Goal: Communication & Community: Answer question/provide support

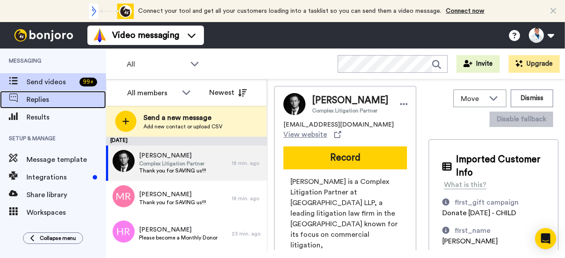
click at [39, 97] on span "Replies" at bounding box center [65, 99] width 79 height 11
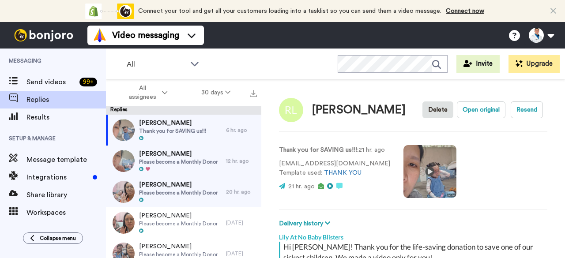
scroll to position [135, 0]
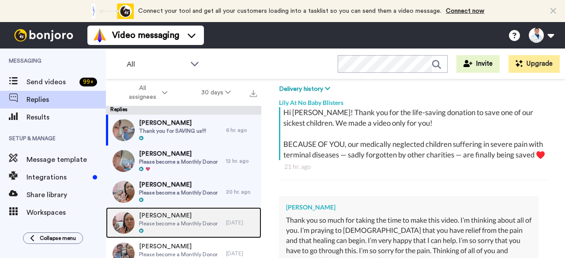
click at [190, 220] on span "Please become a Monthly Donor" at bounding box center [178, 223] width 79 height 7
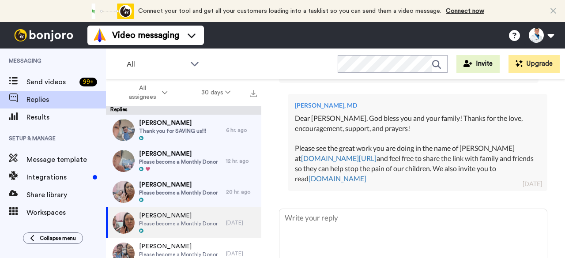
scroll to position [311, 0]
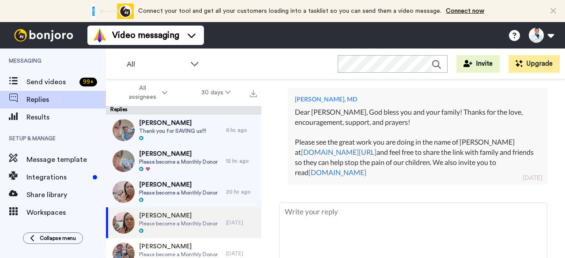
drag, startPoint x: 415, startPoint y: 185, endPoint x: 352, endPoint y: 122, distance: 88.4
click at [352, 122] on div "Dear Christopher, God bless you and your family! Thanks for the love, encourage…" at bounding box center [417, 142] width 245 height 71
copy div "God bless you and your family! Thanks for the love, encouragement, support, and…"
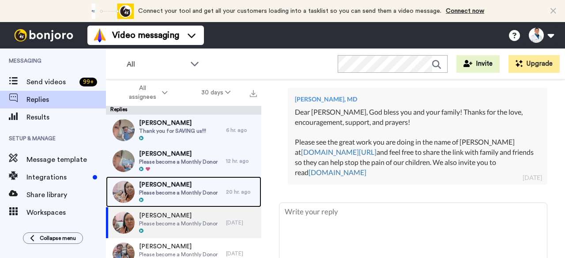
drag, startPoint x: 325, startPoint y: 115, endPoint x: 182, endPoint y: 189, distance: 161.1
click at [182, 189] on div "Joe Martin Please become a Monthly Donor" at bounding box center [178, 192] width 79 height 23
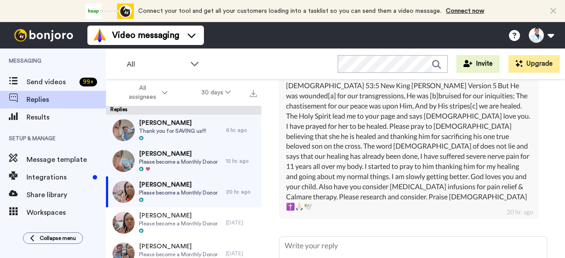
scroll to position [270, 0]
type textarea "x"
type textarea "D"
type textarea "x"
type textarea "De"
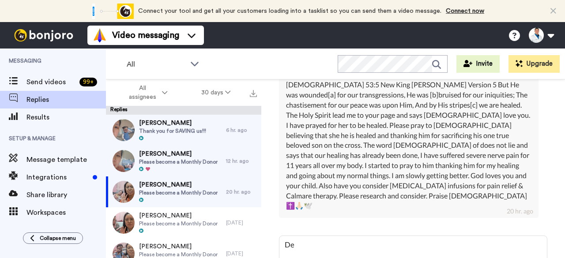
type textarea "x"
type textarea "Dea"
type textarea "x"
type textarea "Dear"
type textarea "x"
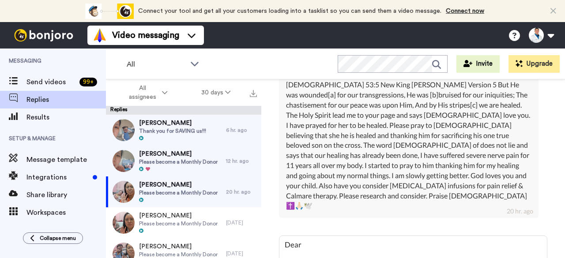
type textarea "Dear"
type textarea "x"
type textarea "Dear J"
type textarea "x"
type textarea "Dear Jo"
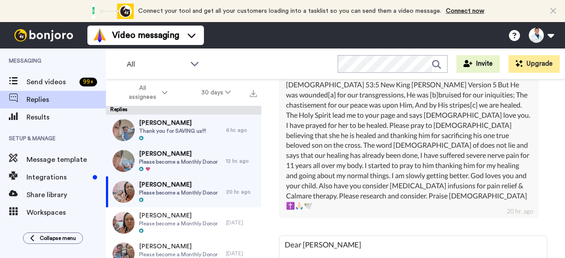
type textarea "x"
type textarea "Dear Joe"
type textarea "x"
type textarea "Dear Joe,"
type textarea "x"
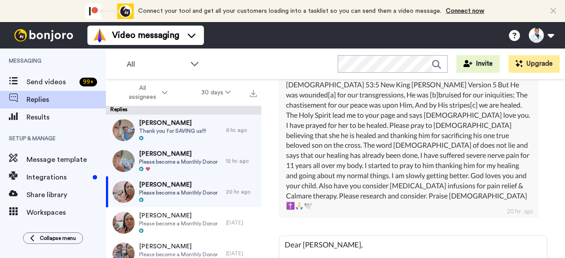
type textarea "Dear Joe,"
type textarea "x"
type textarea "Dear Joe, God bless you and your family! Thanks for the love, encouragement, su…"
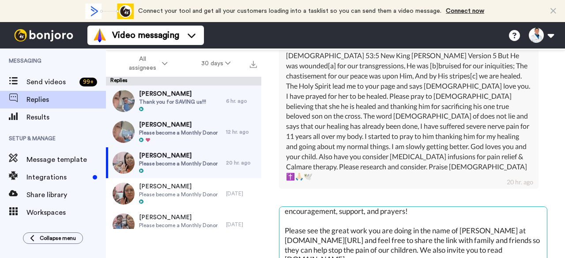
scroll to position [0, 0]
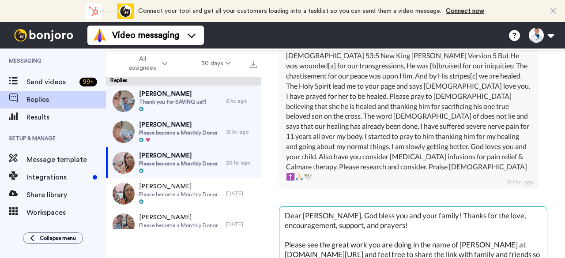
click at [422, 214] on textarea "Dear Joe, God bless you and your family! Thanks for the love, encouragement, su…" at bounding box center [413, 235] width 268 height 57
type textarea "x"
type textarea "Dear Joe, God bless you and your family! Thanks for the love, encouragement, su…"
type textarea "x"
type textarea "Dear Joe, God bless you and your family! Thanks for the love, encouragement, su…"
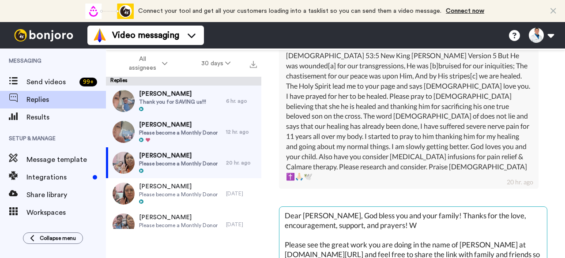
type textarea "x"
type textarea "Dear Joe, God bless you and your family! Thanks for the love, encouragement, su…"
type textarea "x"
type textarea "Dear Joe, God bless you and your family! Thanks for the love, encouragement, su…"
type textarea "x"
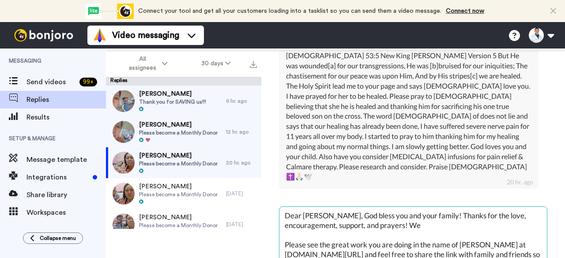
type textarea "Dear Joe, God bless you and your family! Thanks for the love, encouragement, su…"
type textarea "x"
type textarea "Dear Joe, God bless you and your family! Thanks for the love, encouragement, su…"
type textarea "x"
type textarea "Dear Joe, God bless you and your family! Thanks for the love, encouragement, su…"
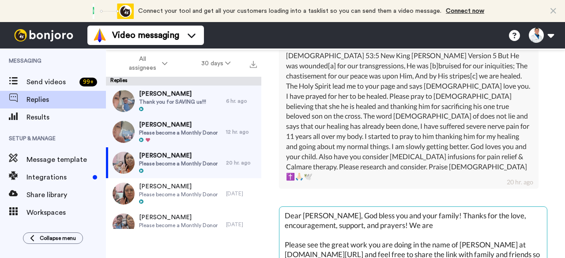
type textarea "x"
type textarea "Dear Joe, God bless you and your family! Thanks for the love, encouragement, su…"
type textarea "x"
type textarea "Dear Joe, God bless you and your family! Thanks for the love, encouragement, su…"
type textarea "x"
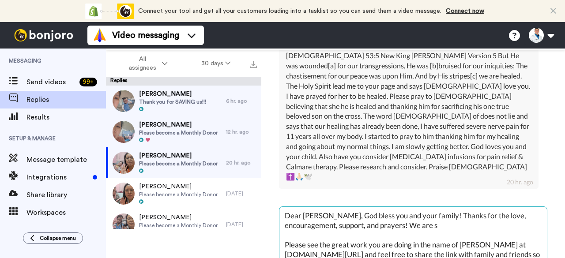
type textarea "Dear Joe, God bless you and your family! Thanks for the love, encouragement, su…"
type textarea "x"
type textarea "Dear Joe, God bless you and your family! Thanks for the love, encouragement, su…"
type textarea "x"
type textarea "Dear Joe, God bless you and your family! Thanks for the love, encouragement, su…"
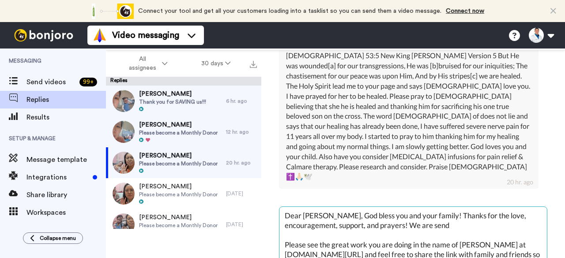
type textarea "x"
type textarea "Dear Joe, God bless you and your family! Thanks for the love, encouragement, su…"
type textarea "x"
type textarea "Dear Joe, God bless you and your family! Thanks for the love, encouragement, su…"
type textarea "x"
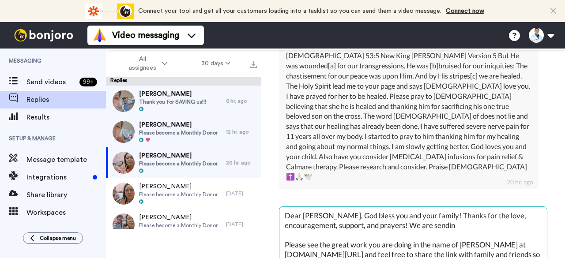
type textarea "Dear Joe, God bless you and your family! Thanks for the love, encouragement, su…"
type textarea "x"
type textarea "Dear Joe, God bless you and your family! Thanks for the love, encouragement, su…"
type textarea "x"
type textarea "Dear Joe, God bless you and your family! Thanks for the love, encouragement, su…"
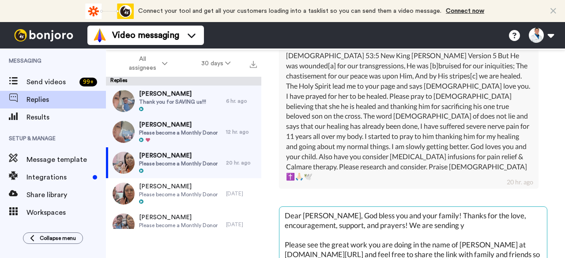
type textarea "x"
type textarea "Dear Joe, God bless you and your family! Thanks for the love, encouragement, su…"
type textarea "x"
type textarea "Dear Joe, God bless you and your family! Thanks for the love, encouragement, su…"
type textarea "x"
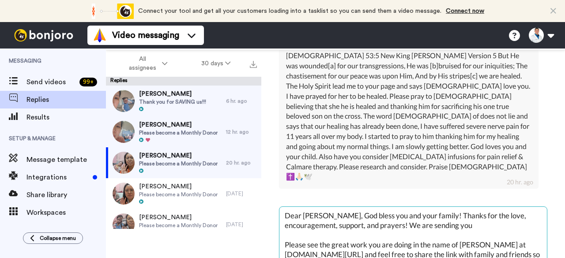
type textarea "Dear Joe, God bless you and your family! Thanks for the love, encouragement, su…"
type textarea "x"
type textarea "Dear Joe, God bless you and your family! Thanks for the love, encouragement, su…"
type textarea "x"
type textarea "Dear Joe, God bless you and your family! Thanks for the love, encouragement, su…"
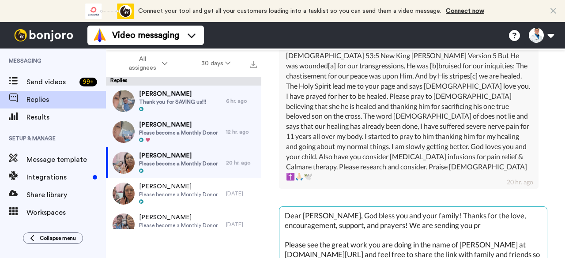
type textarea "x"
type textarea "Dear Joe, God bless you and your family! Thanks for the love, encouragement, su…"
type textarea "x"
type textarea "Dear Joe, God bless you and your family! Thanks for the love, encouragement, su…"
type textarea "x"
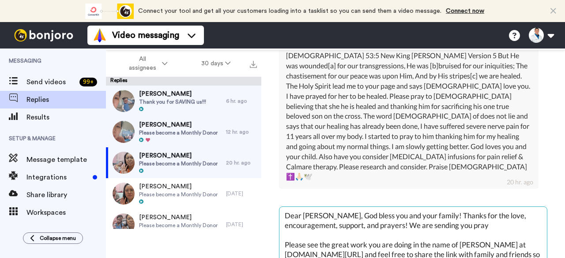
type textarea "Dear Joe, God bless you and your family! Thanks for the love, encouragement, su…"
type textarea "x"
type textarea "Dear Joe, God bless you and your family! Thanks for the love, encouragement, su…"
type textarea "x"
type textarea "Dear Joe, God bless you and your family! Thanks for the love, encouragement, su…"
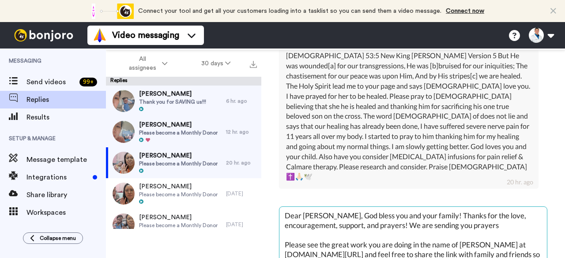
type textarea "x"
type textarea "Dear Joe, God bless you and your family! Thanks for the love, encouragement, su…"
type textarea "x"
type textarea "Dear Joe, God bless you and your family! Thanks for the love, encouragement, su…"
type textarea "x"
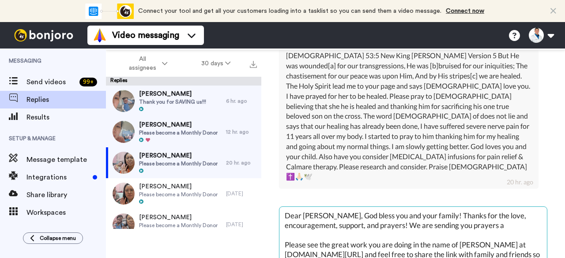
type textarea "Dear Joe, God bless you and your family! Thanks for the love, encouragement, su…"
type textarea "x"
type textarea "Dear Joe, God bless you and your family! Thanks for the love, encouragement, su…"
type textarea "x"
type textarea "Dear Joe, God bless you and your family! Thanks for the love, encouragement, su…"
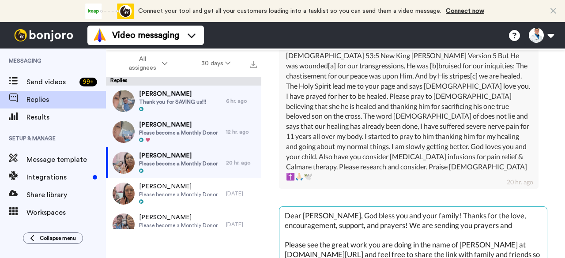
type textarea "x"
type textarea "Dear Joe, God bless you and your family! Thanks for the love, encouragement, su…"
type textarea "x"
type textarea "Dear Joe, God bless you and your family! Thanks for the love, encouragement, su…"
type textarea "x"
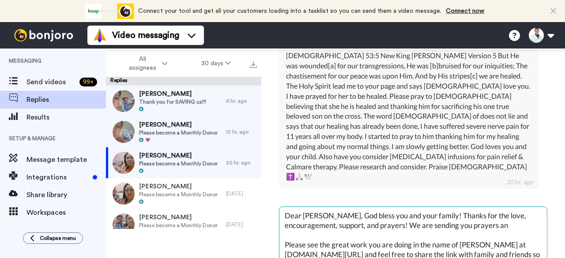
type textarea "Dear Joe, God bless you and your family! Thanks for the love, encouragement, su…"
type textarea "x"
type textarea "Dear Joe, God bless you and your family! Thanks for the love, encouragement, su…"
type textarea "x"
type textarea "Dear Joe, God bless you and your family! Thanks for the love, encouragement, su…"
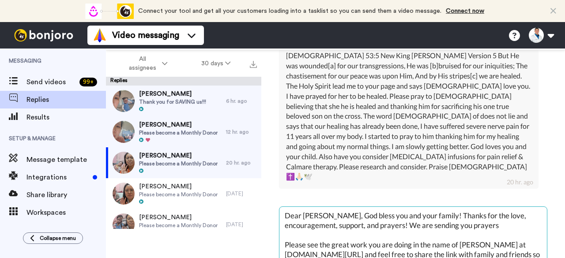
type textarea "x"
type textarea "Dear Joe, God bless you and your family! Thanks for the love, encouragement, su…"
type textarea "x"
type textarea "Dear Joe, God bless you and your family! Thanks for the love, encouragement, su…"
type textarea "x"
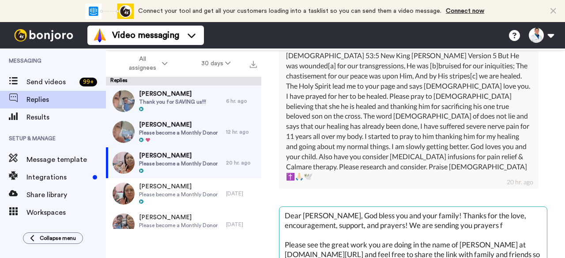
type textarea "Dear Joe, God bless you and your family! Thanks for the love, encouragement, su…"
type textarea "x"
type textarea "Dear Joe, God bless you and your family! Thanks for the love, encouragement, su…"
type textarea "x"
type textarea "Dear Joe, God bless you and your family! Thanks for the love, encouragement, su…"
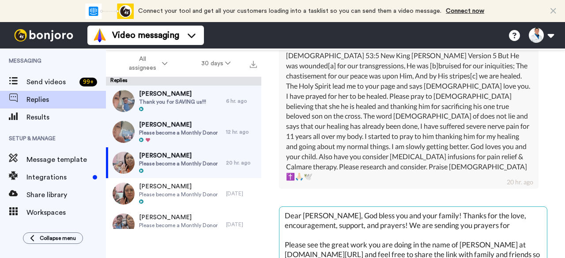
type textarea "x"
type textarea "Dear Joe, God bless you and your family! Thanks for the love, encouragement, su…"
type textarea "x"
type textarea "Dear Joe, God bless you and your family! Thanks for the love, encouragement, su…"
type textarea "x"
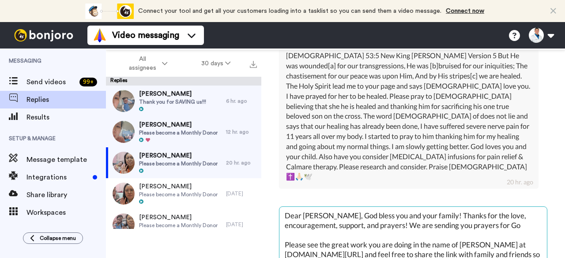
type textarea "Dear Joe, God bless you and your family! Thanks for the love, encouragement, su…"
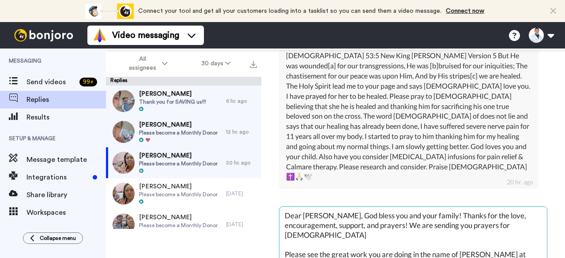
type textarea "x"
type textarea "Dear Joe, God bless you and your family! Thanks for the love, encouragement, su…"
type textarea "x"
type textarea "Dear Joe, God bless you and your family! Thanks for the love, encouragement, su…"
type textarea "x"
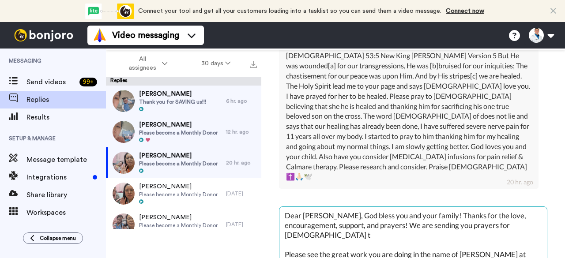
type textarea "Dear Joe, God bless you and your family! Thanks for the love, encouragement, su…"
type textarea "x"
type textarea "Dear Joe, God bless you and your family! Thanks for the love, encouragement, su…"
type textarea "x"
type textarea "Dear Joe, God bless you and your family! Thanks for the love, encouragement, su…"
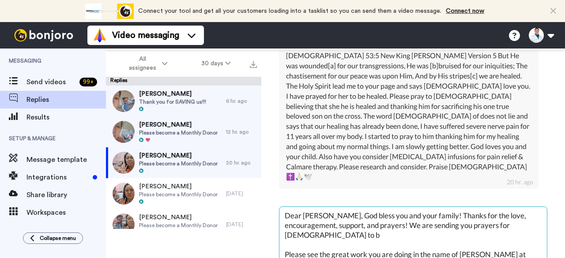
type textarea "x"
type textarea "Dear Joe, God bless you and your family! Thanks for the love, encouragement, su…"
type textarea "x"
type textarea "Dear Joe, God bless you and your family! Thanks for the love, encouragement, su…"
type textarea "x"
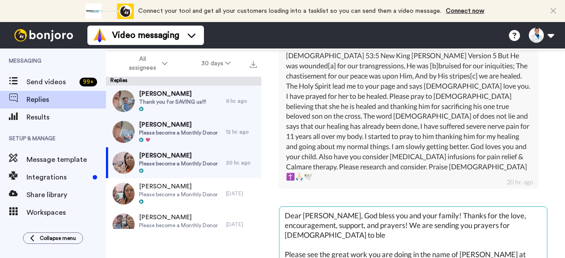
type textarea "Dear Joe, God bless you and your family! Thanks for the love, encouragement, su…"
type textarea "x"
type textarea "Dear Joe, God bless you and your family! Thanks for the love, encouragement, su…"
type textarea "x"
type textarea "Dear Joe, God bless you and your family! Thanks for the love, encouragement, su…"
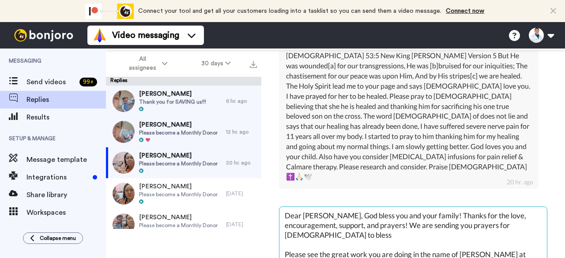
type textarea "x"
type textarea "Dear Joe, God bless you and your family! Thanks for the love, encouragement, su…"
type textarea "x"
type textarea "Dear Joe, God bless you and your family! Thanks for the love, encouragement, su…"
type textarea "x"
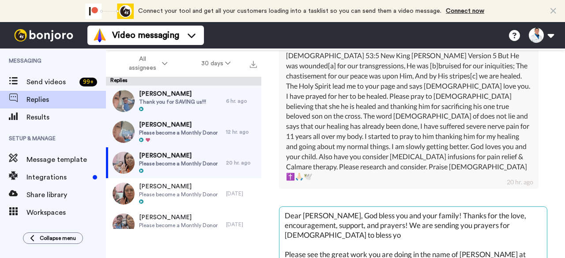
type textarea "Dear Joe, God bless you and your family! Thanks for the love, encouragement, su…"
type textarea "x"
type textarea "Dear Joe, God bless you and your family! Thanks for the love, encouragement, su…"
type textarea "x"
type textarea "Dear Joe, God bless you and your family! Thanks for the love, encouragement, su…"
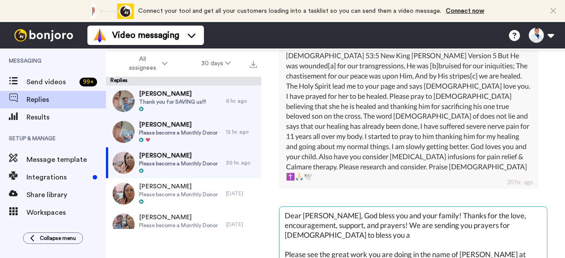
type textarea "x"
type textarea "Dear Joe, God bless you and your family! Thanks for the love, encouragement, su…"
type textarea "x"
type textarea "Dear Joe, God bless you and your family! Thanks for the love, encouragement, su…"
type textarea "x"
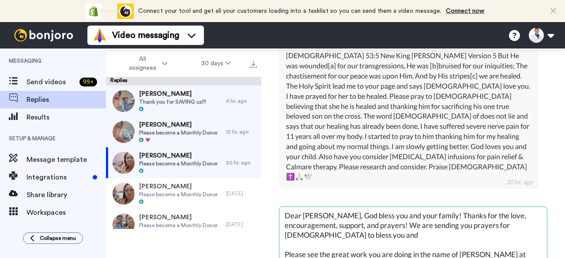
type textarea "Dear Joe, God bless you and your family! Thanks for the love, encouragement, su…"
type textarea "x"
type textarea "Dear Joe, God bless you and your family! Thanks for the love, encouragement, su…"
type textarea "x"
type textarea "Dear Joe, God bless you and your family! Thanks for the love, encouragement, su…"
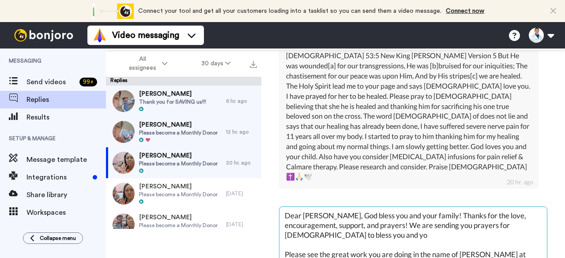
type textarea "x"
type textarea "Dear Joe, God bless you and your family! Thanks for the love, encouragement, su…"
type textarea "x"
type textarea "Dear Joe, God bless you and your family! Thanks for the love, encouragement, su…"
type textarea "x"
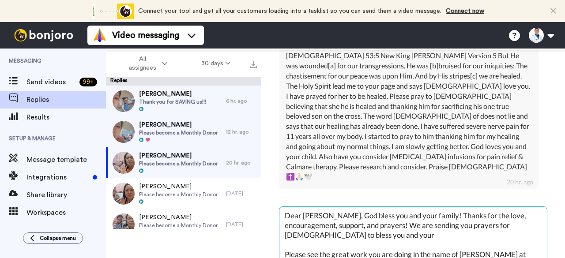
type textarea "Dear Joe, God bless you and your family! Thanks for the love, encouragement, su…"
type textarea "x"
type textarea "Dear Joe, God bless you and your family! Thanks for the love, encouragement, su…"
type textarea "x"
type textarea "Dear Joe, God bless you and your family! Thanks for the love, encouragement, su…"
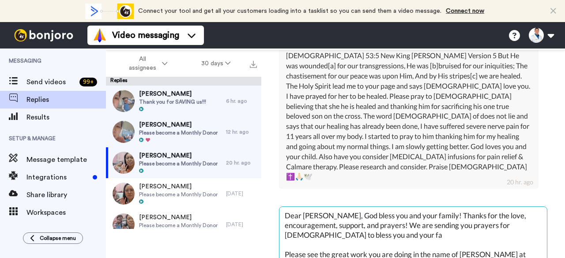
type textarea "x"
type textarea "Dear Joe, God bless you and your family! Thanks for the love, encouragement, su…"
type textarea "x"
type textarea "Dear Joe, God bless you and your family! Thanks for the love, encouragement, su…"
type textarea "x"
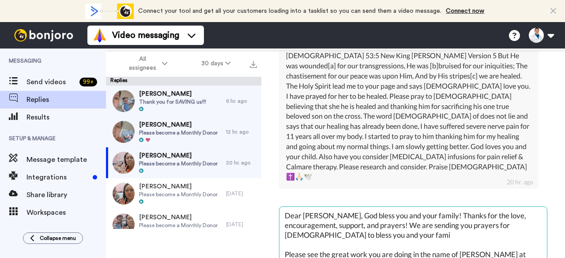
type textarea "Dear Joe, God bless you and your family! Thanks for the love, encouragement, su…"
type textarea "x"
type textarea "Dear Joe, God bless you and your family! Thanks for the love, encouragement, su…"
type textarea "x"
type textarea "Dear Joe, God bless you and your family! Thanks for the love, encouragement, su…"
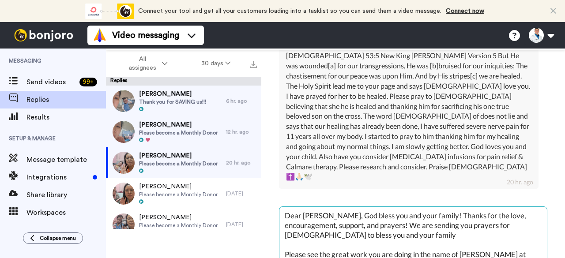
type textarea "x"
type textarea "Dear Joe, God bless you and your family! Thanks for the love, encouragement, su…"
type textarea "x"
type textarea "Dear Joe, God bless you and your family! Thanks for the love, encouragement, su…"
type textarea "x"
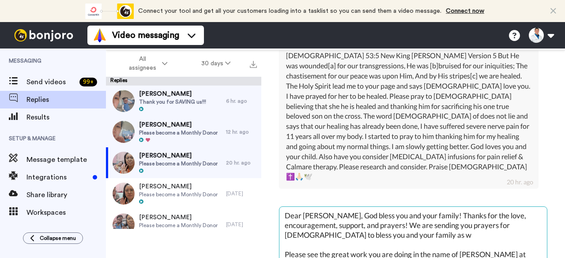
type textarea "Dear Joe, God bless you and your family! Thanks for the love, encouragement, su…"
type textarea "x"
type textarea "Dear Joe, God bless you and your family! Thanks for the love, encouragement, su…"
type textarea "x"
type textarea "Dear Joe, God bless you and your family! Thanks for the love, encouragement, su…"
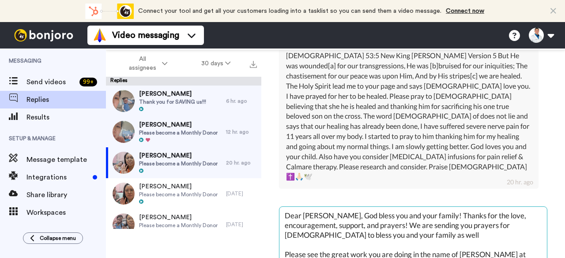
type textarea "x"
type textarea "Dear Joe, God bless you and your family! Thanks for the love, encouragement, su…"
type textarea "x"
type textarea "Dear Joe, God bless you and your family! Thanks for the love, encouragement, su…"
type textarea "x"
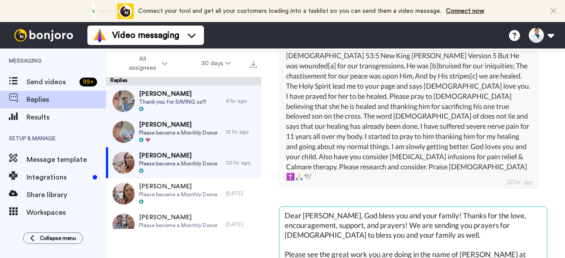
type textarea "Dear Joe, God bless you and your family! Thanks for the love, encouragement, su…"
type textarea "x"
type textarea "Dear Joe, God bless you and your family! Thanks for the love, encouragement, su…"
type textarea "x"
type textarea "Dear Joe, God bless you and your family! Thanks for the love, encouragement, su…"
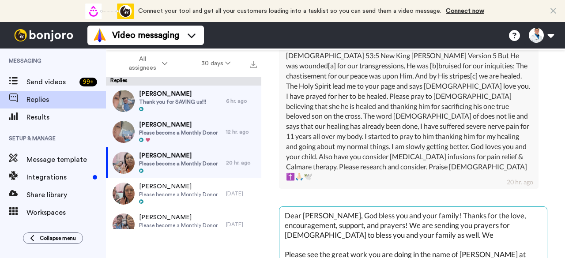
type textarea "x"
type textarea "Dear Joe, God bless you and your family! Thanks for the love, encouragement, su…"
type textarea "x"
type textarea "Dear Joe, God bless you and your family! Thanks for the love, encouragement, su…"
type textarea "x"
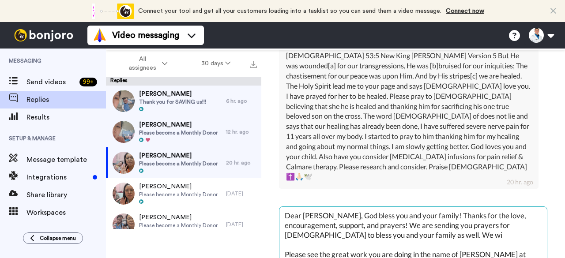
type textarea "Dear Joe, God bless you and your family! Thanks for the love, encouragement, su…"
type textarea "x"
type textarea "Dear Joe, God bless you and your family! Thanks for the love, encouragement, su…"
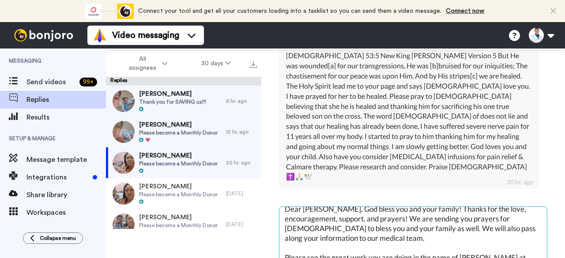
scroll to position [4, 0]
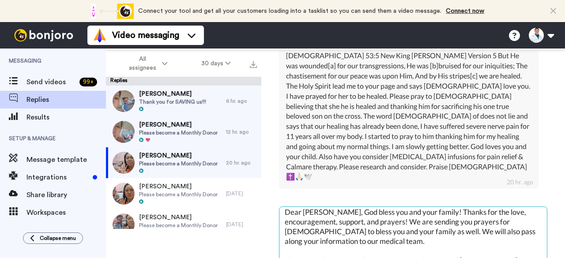
click at [400, 222] on textarea "Dear Joe, God bless you and your family! Thanks for the love, encouragement, su…" at bounding box center [413, 235] width 268 height 57
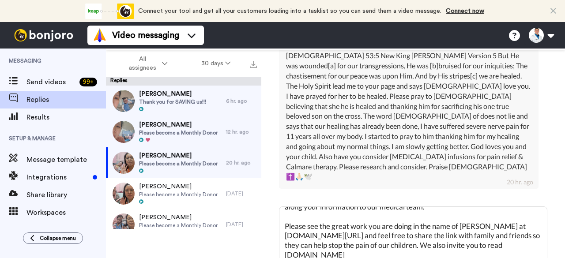
scroll to position [336, 0]
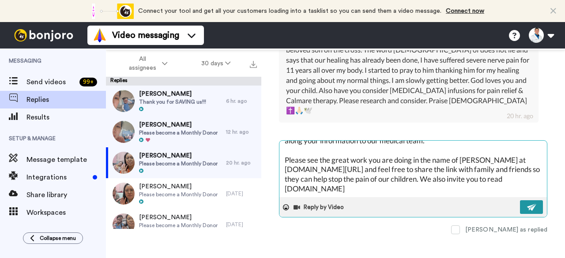
click at [520, 200] on button at bounding box center [531, 207] width 23 height 14
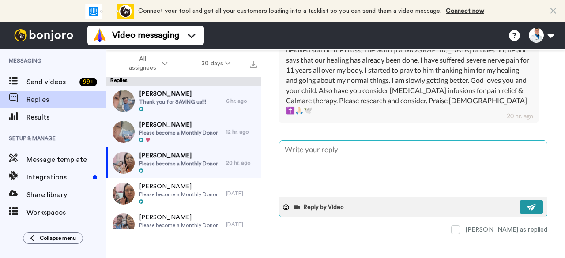
scroll to position [0, 0]
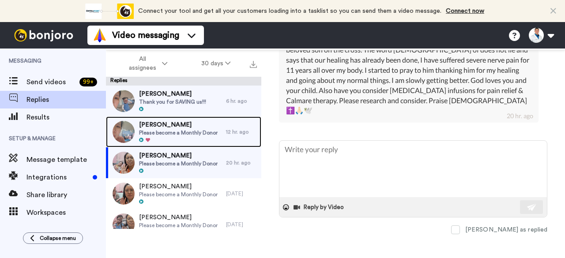
click at [194, 132] on span "Please become a Monthly Donor" at bounding box center [178, 132] width 79 height 7
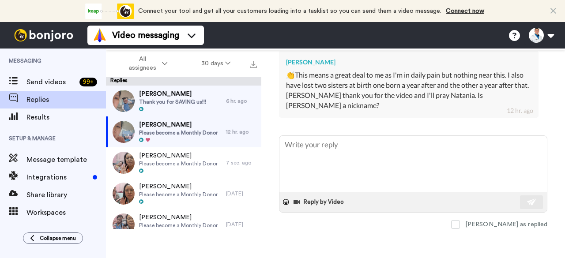
scroll to position [252, 0]
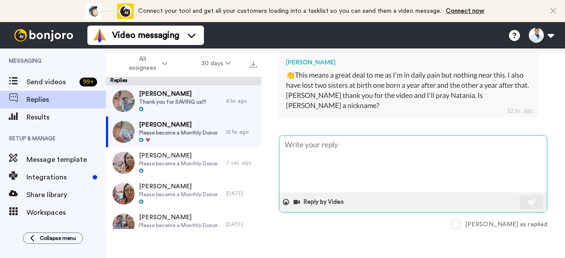
click at [399, 152] on textarea at bounding box center [413, 164] width 268 height 57
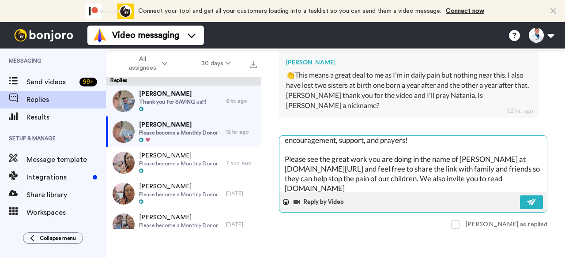
scroll to position [0, 0]
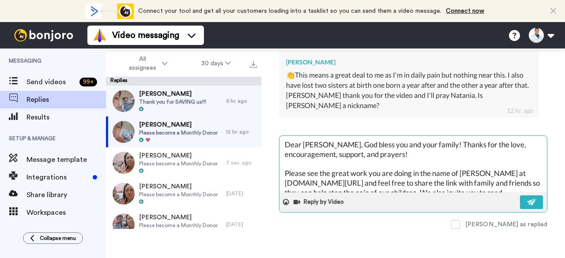
click at [424, 160] on textarea "Dear Bradley, God bless you and your family! Thanks for the love, encouragement…" at bounding box center [413, 164] width 268 height 57
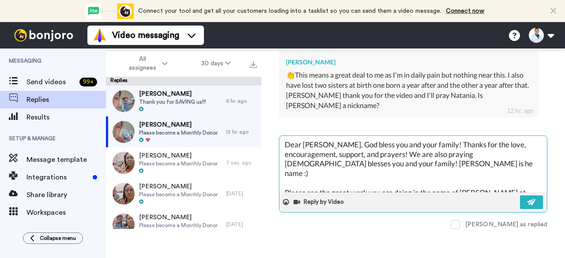
click at [366, 173] on textarea "Dear Bradley, God bless you and your family! Thanks for the love, encouragement…" at bounding box center [413, 164] width 268 height 57
click at [410, 165] on textarea "Dear Bradley, God bless you and your family! Thanks for the love, encouragement…" at bounding box center [413, 164] width 268 height 57
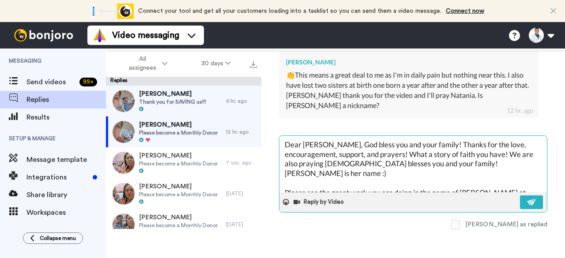
click at [443, 172] on textarea "Dear Bradley, God bless you and your family! Thanks for the love, encouragement…" at bounding box center [413, 164] width 268 height 57
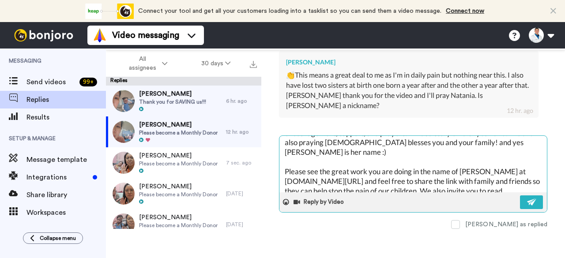
scroll to position [28, 0]
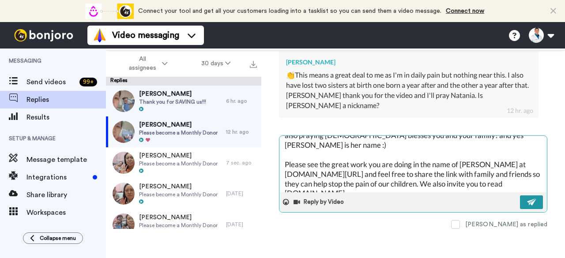
click at [527, 206] on img at bounding box center [532, 202] width 10 height 7
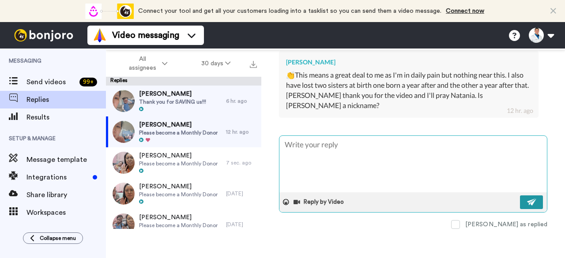
scroll to position [0, 0]
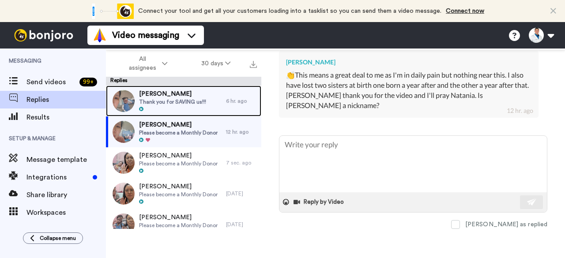
click at [204, 102] on span "Thank you for SAVING us!!!" at bounding box center [172, 101] width 67 height 7
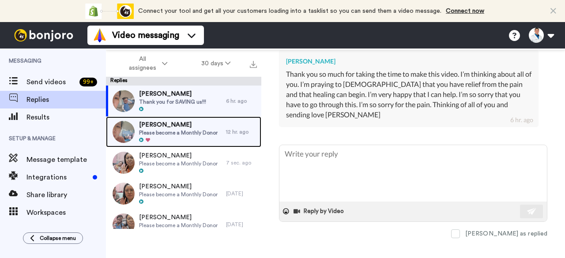
click at [210, 129] on span "Please become a Monthly Donor" at bounding box center [178, 132] width 79 height 7
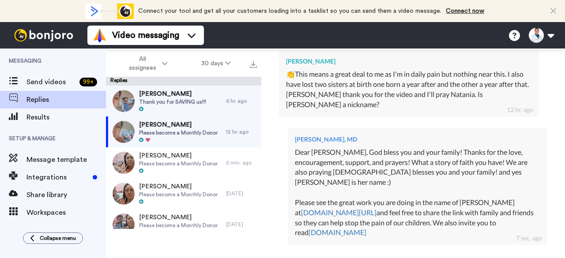
click at [373, 144] on div "[PERSON_NAME], MD" at bounding box center [417, 139] width 245 height 9
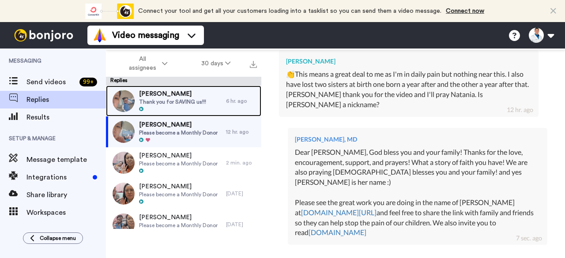
click at [193, 101] on span "Thank you for SAVING us!!!" at bounding box center [172, 101] width 67 height 7
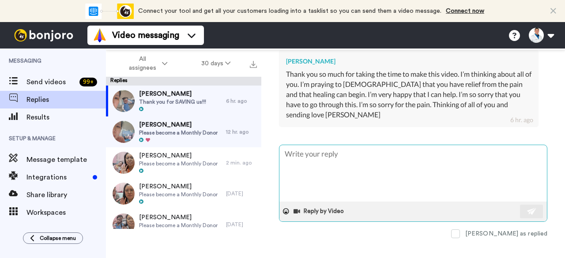
click at [321, 166] on textarea at bounding box center [413, 173] width 268 height 57
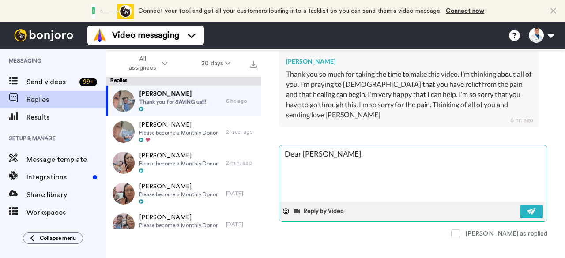
paste textarea "God bless you and your family! Thanks for the love, encouragement, support, and…"
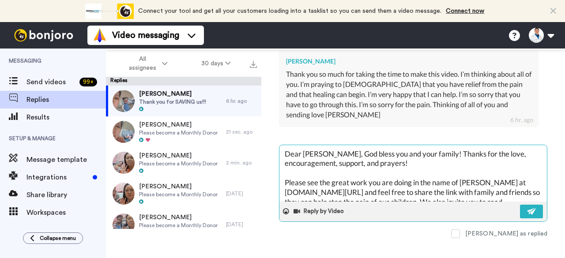
scroll to position [15, 0]
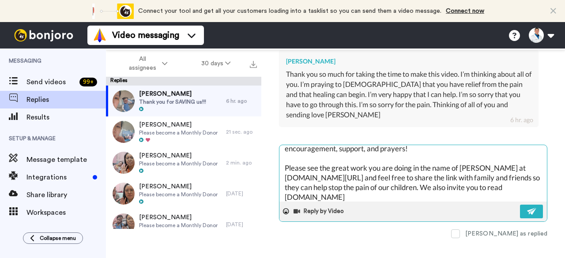
click at [540, 183] on div "Dear Raina, God bless you and your family! Thanks for the love, encouragement, …" at bounding box center [413, 183] width 268 height 77
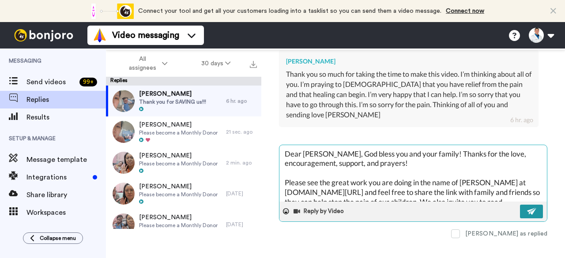
click at [527, 215] on img at bounding box center [532, 211] width 10 height 7
